Goal: Navigation & Orientation: Go to known website

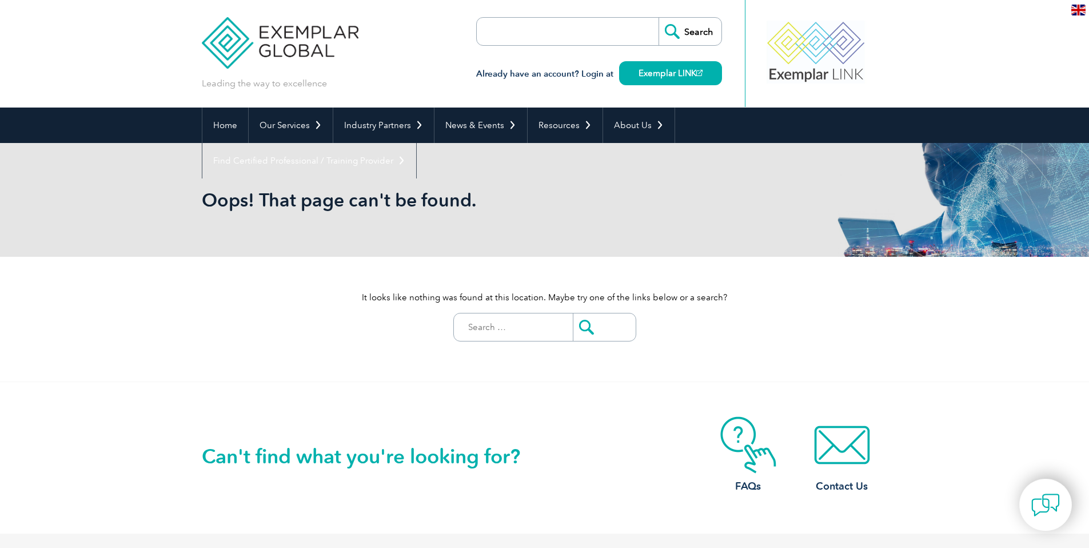
click at [524, 20] on input "search" at bounding box center [542, 31] width 120 height 27
click at [228, 130] on link "Home" at bounding box center [225, 124] width 46 height 35
